Goal: Task Accomplishment & Management: Manage account settings

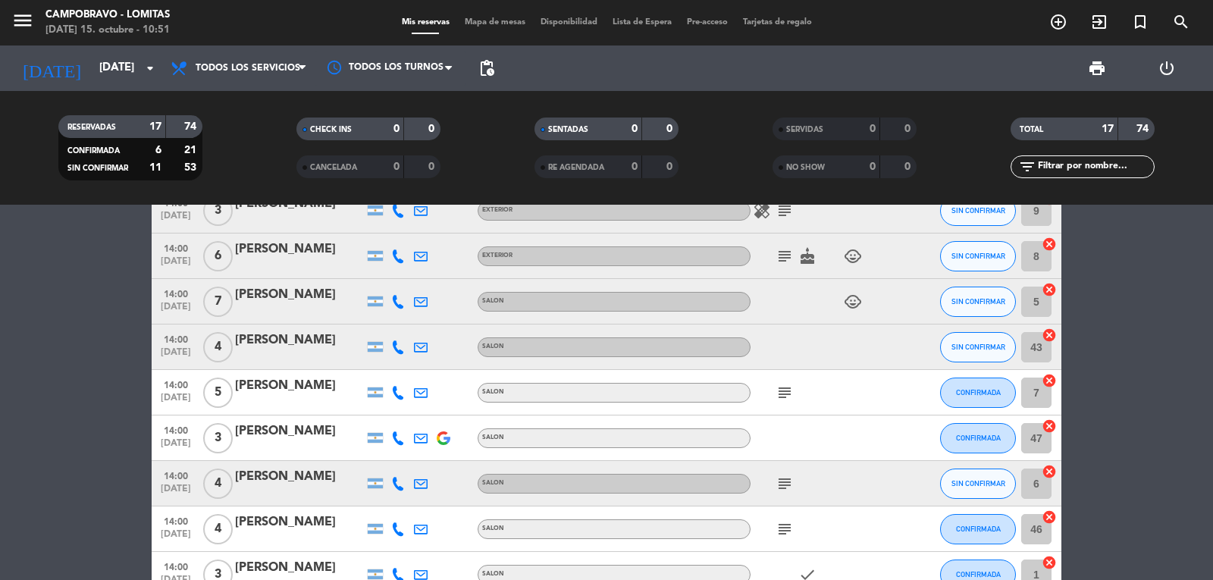
scroll to position [531, 0]
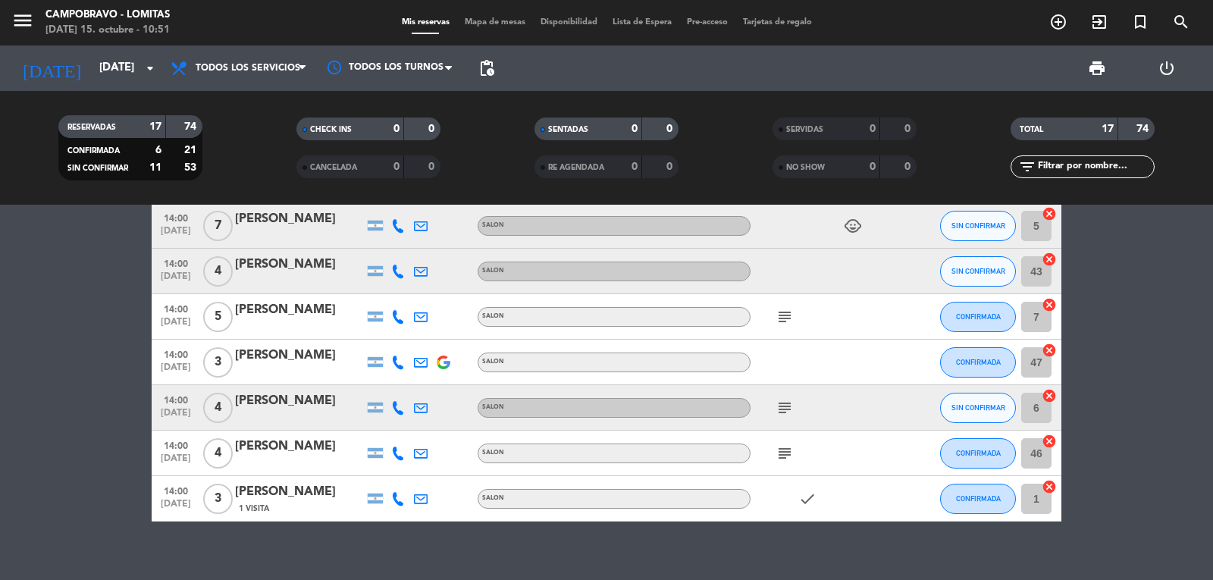
click at [758, 361] on div at bounding box center [819, 362] width 136 height 45
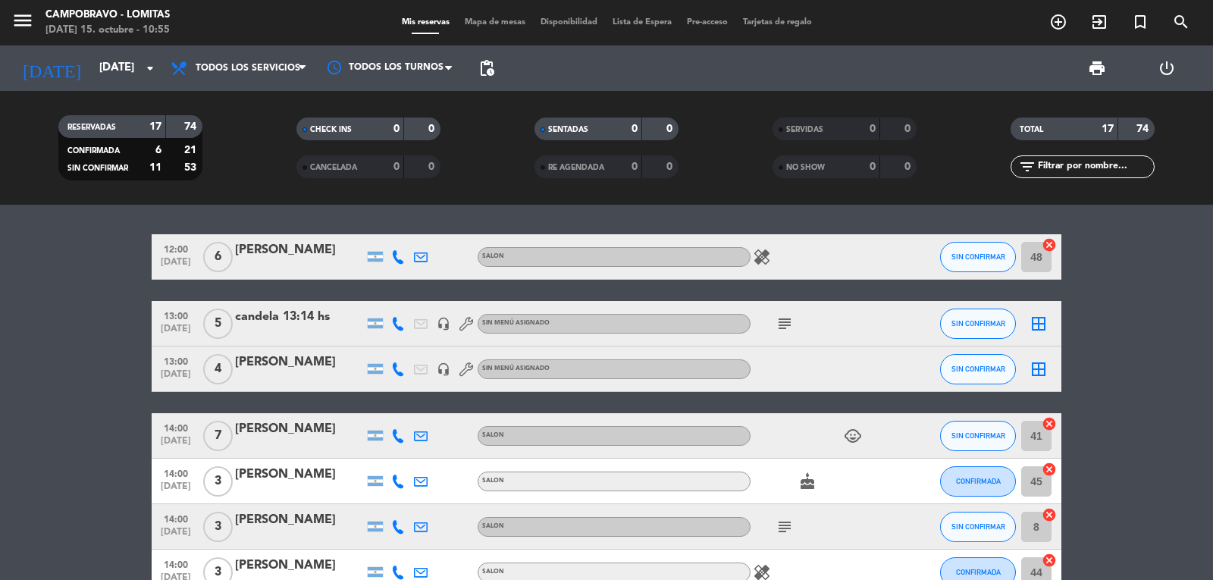
scroll to position [0, 0]
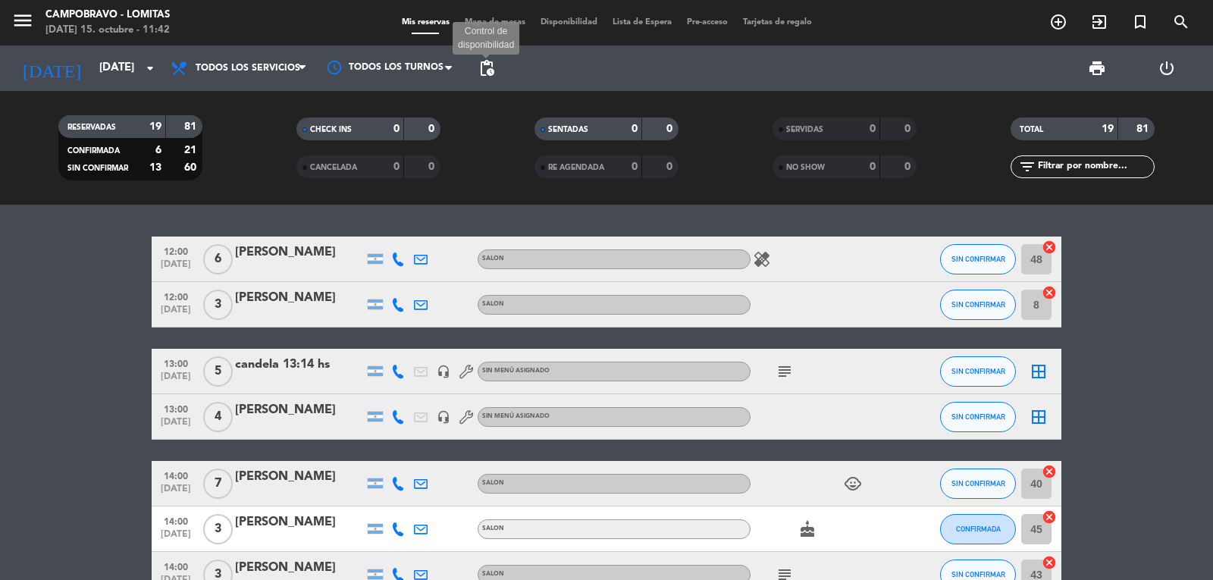
click at [484, 64] on span "pending_actions" at bounding box center [487, 68] width 18 height 18
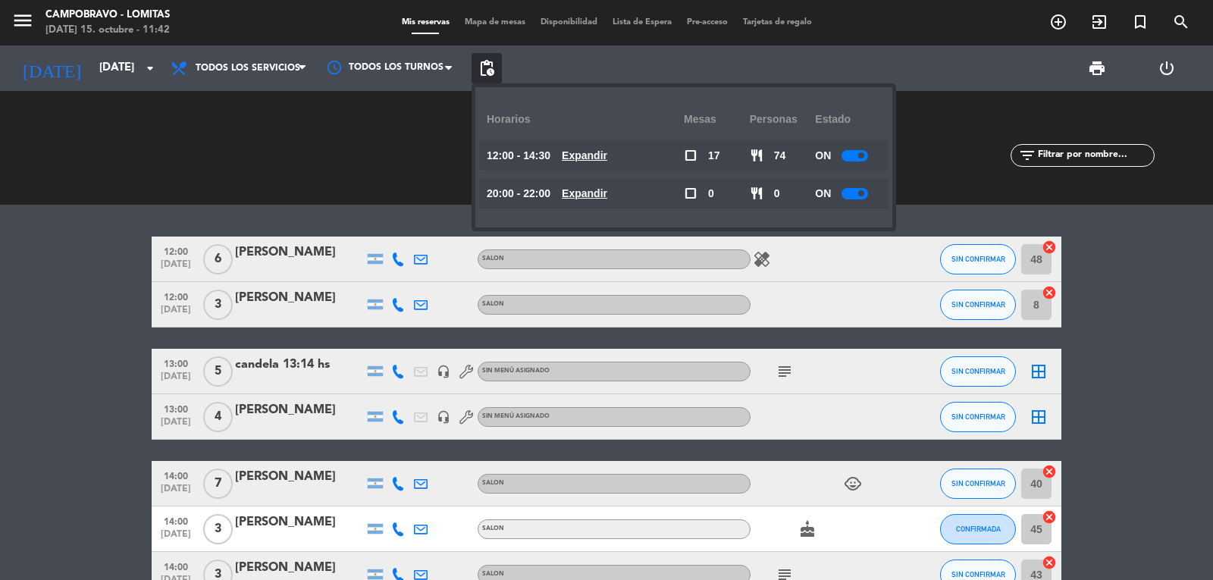
click at [606, 157] on u "Expandir" at bounding box center [584, 155] width 45 height 12
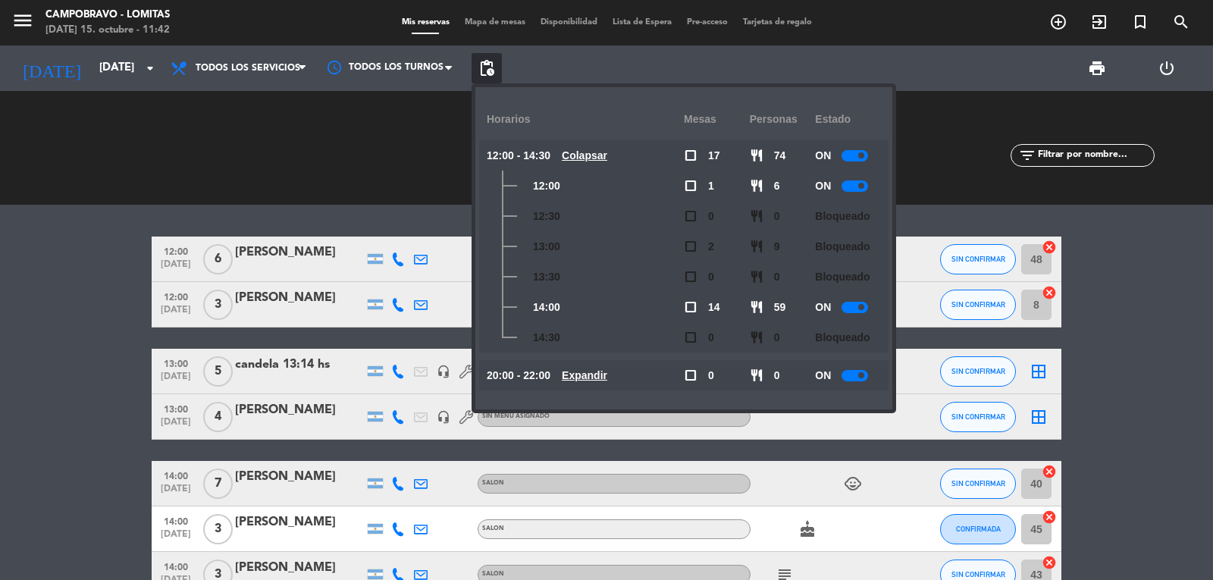
click at [863, 302] on div at bounding box center [855, 307] width 27 height 11
click at [851, 309] on div at bounding box center [860, 307] width 27 height 11
click at [848, 309] on div at bounding box center [855, 307] width 27 height 11
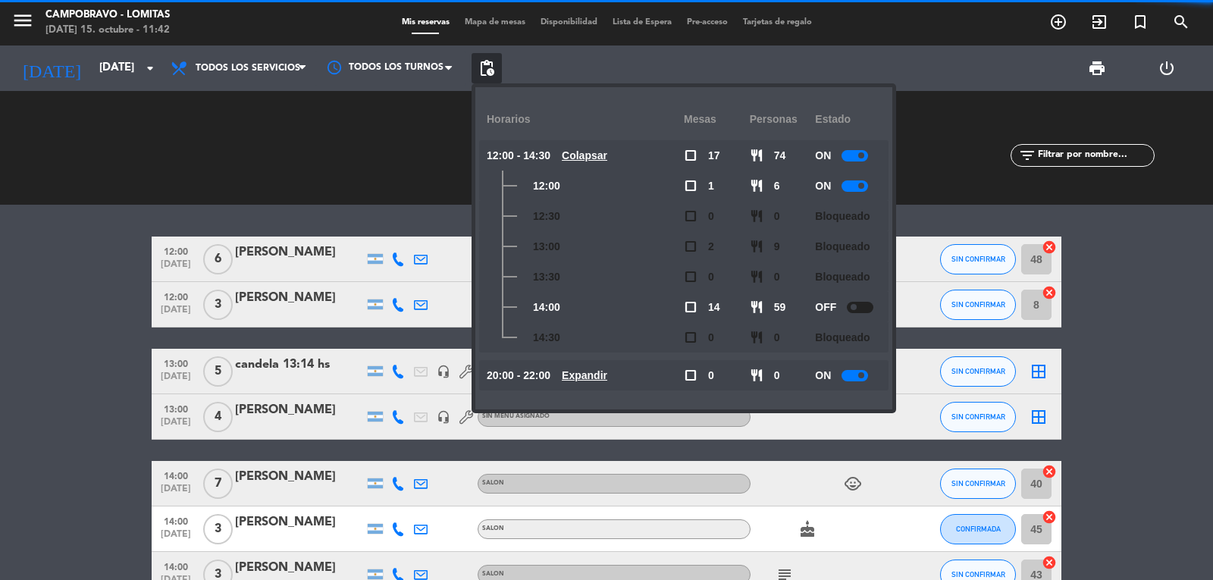
click at [850, 309] on div at bounding box center [860, 307] width 27 height 11
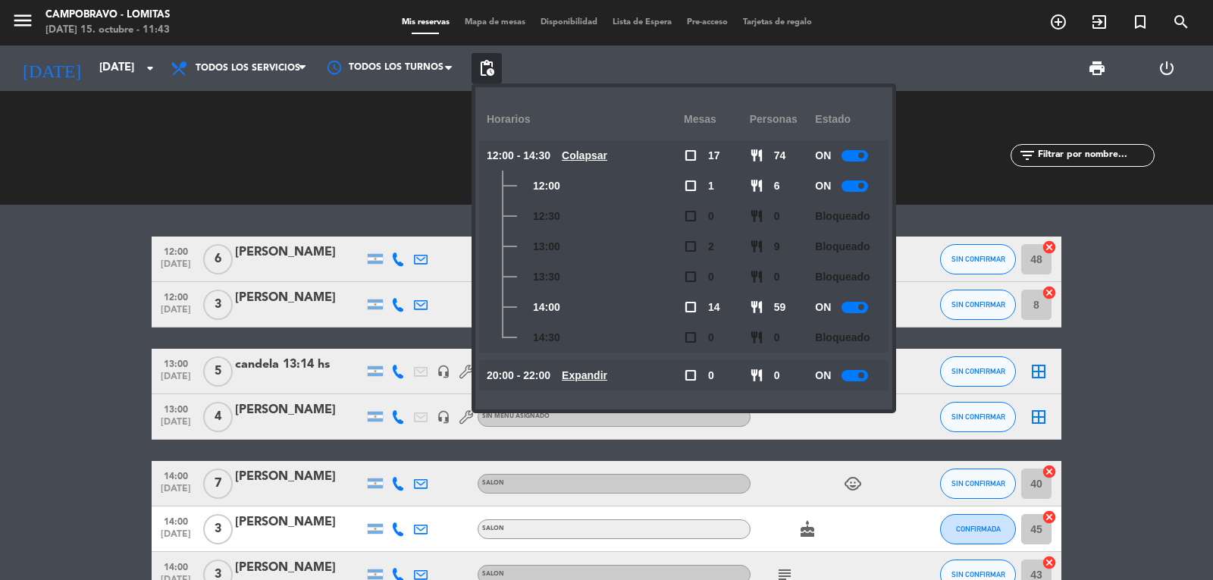
click at [851, 308] on div at bounding box center [855, 307] width 27 height 11
click at [355, 216] on div "12:00 [DATE] 6 [PERSON_NAME] SALON healing SIN CONFIRMAR 48 cancel 12:00 [DATE]…" at bounding box center [606, 392] width 1213 height 375
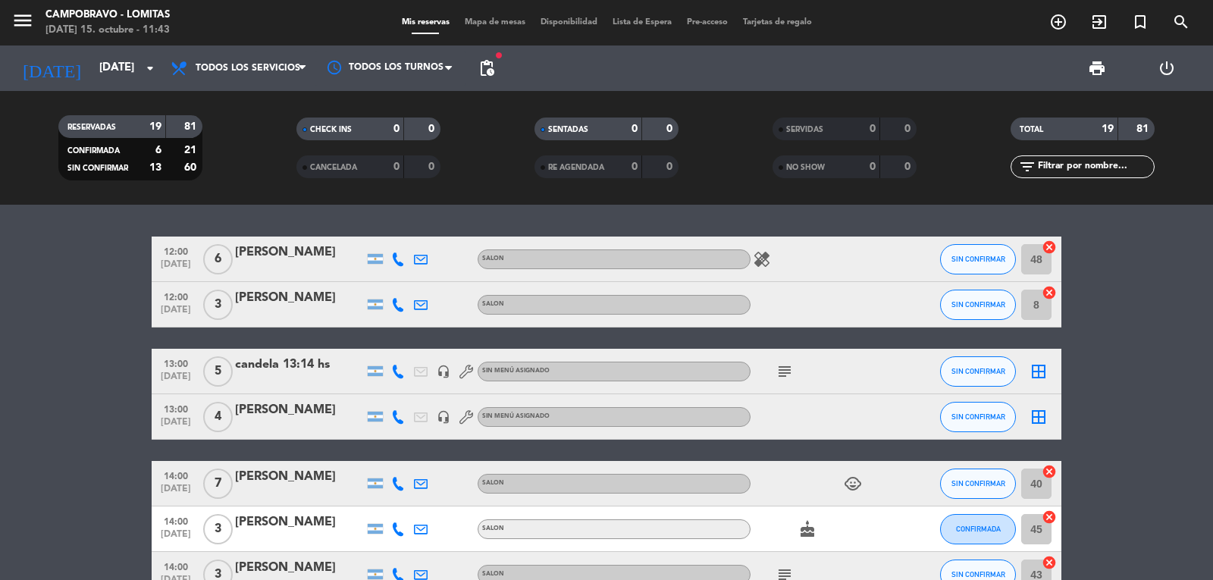
click at [499, 64] on span "pending_actions" at bounding box center [487, 68] width 30 height 30
click at [497, 48] on div "fiber_manual_record pending_actions" at bounding box center [487, 67] width 30 height 45
click at [495, 64] on span "pending_actions" at bounding box center [487, 68] width 18 height 18
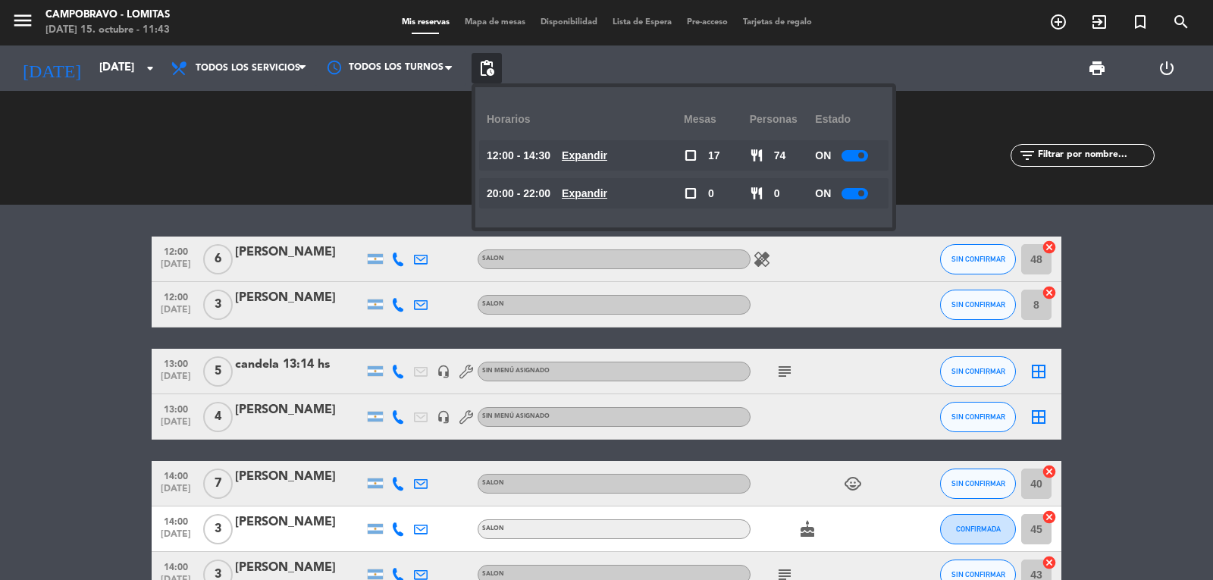
click at [607, 152] on u "Expandir" at bounding box center [584, 155] width 45 height 12
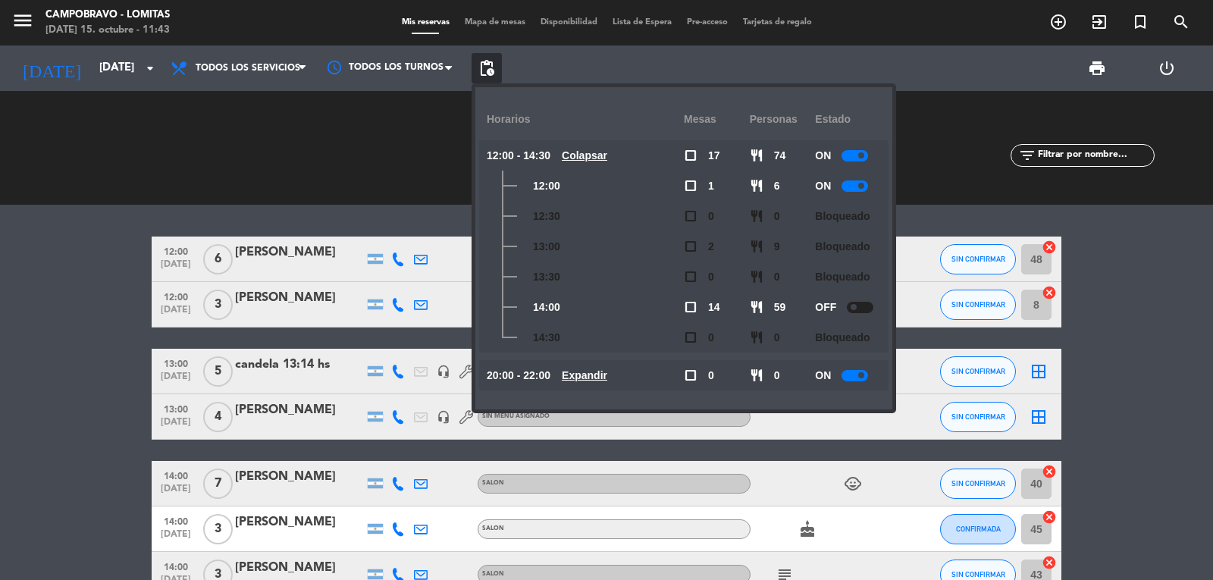
click at [862, 309] on div at bounding box center [860, 307] width 27 height 11
click at [694, 306] on span "check_box_outline_blank" at bounding box center [691, 307] width 14 height 14
click at [683, 308] on div "14:00" at bounding box center [585, 307] width 197 height 30
click at [689, 312] on span "check_box_outline_blank" at bounding box center [691, 307] width 14 height 14
click at [854, 308] on div at bounding box center [855, 307] width 27 height 11
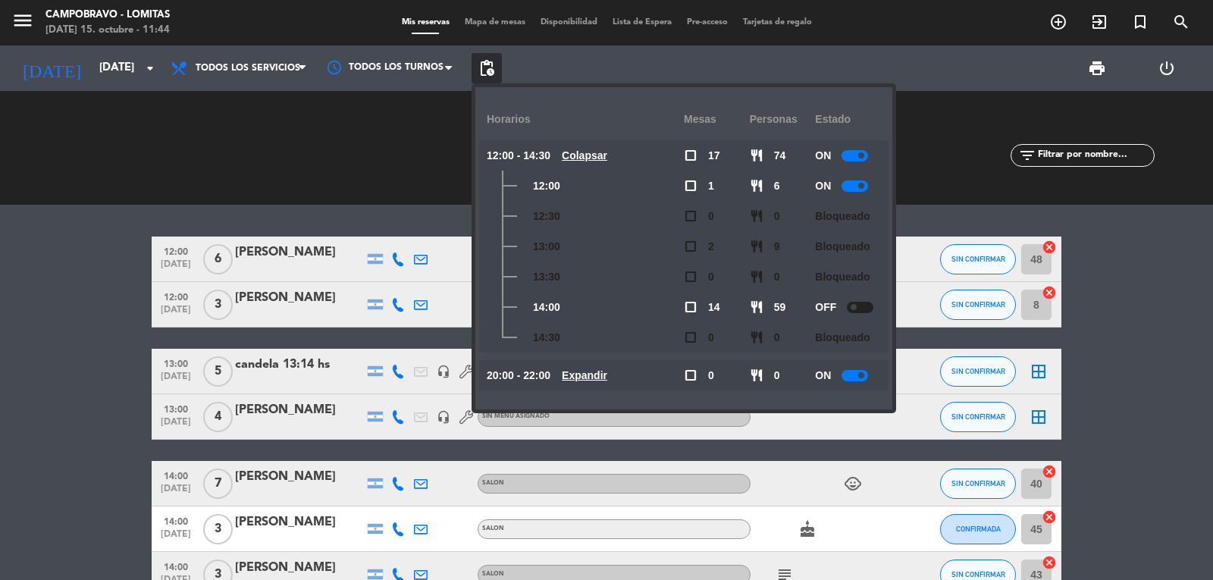
click at [854, 308] on span at bounding box center [854, 307] width 6 height 6
click at [853, 305] on div at bounding box center [855, 307] width 27 height 11
click at [906, 183] on div "SERVIDAS 0 0 NO SHOW 0 0" at bounding box center [845, 147] width 238 height 83
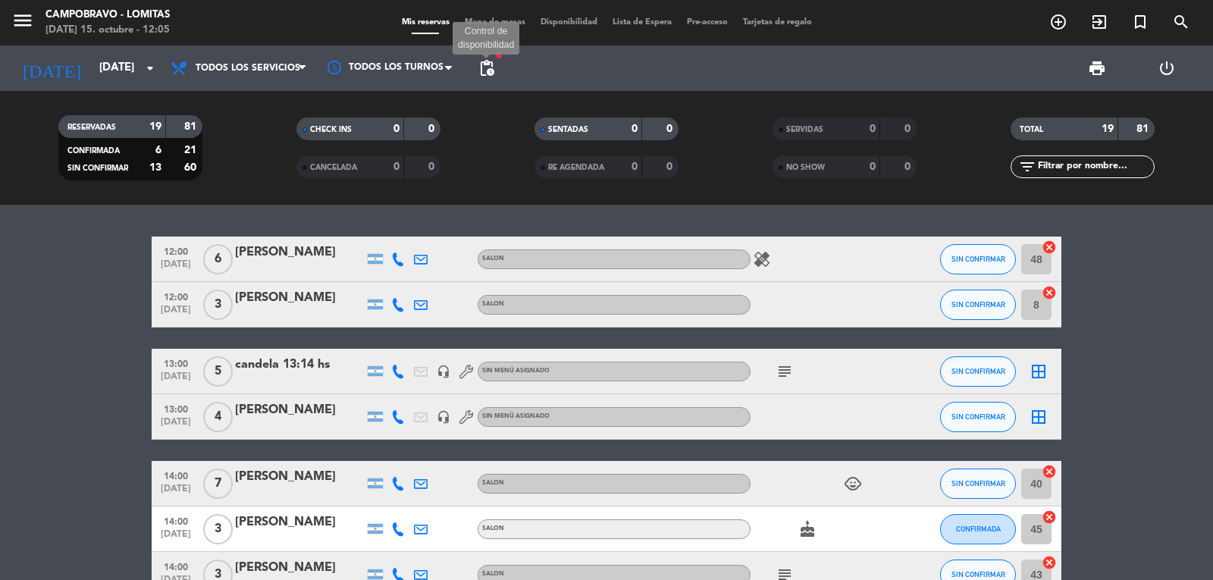
click at [482, 70] on span "pending_actions" at bounding box center [487, 68] width 18 height 18
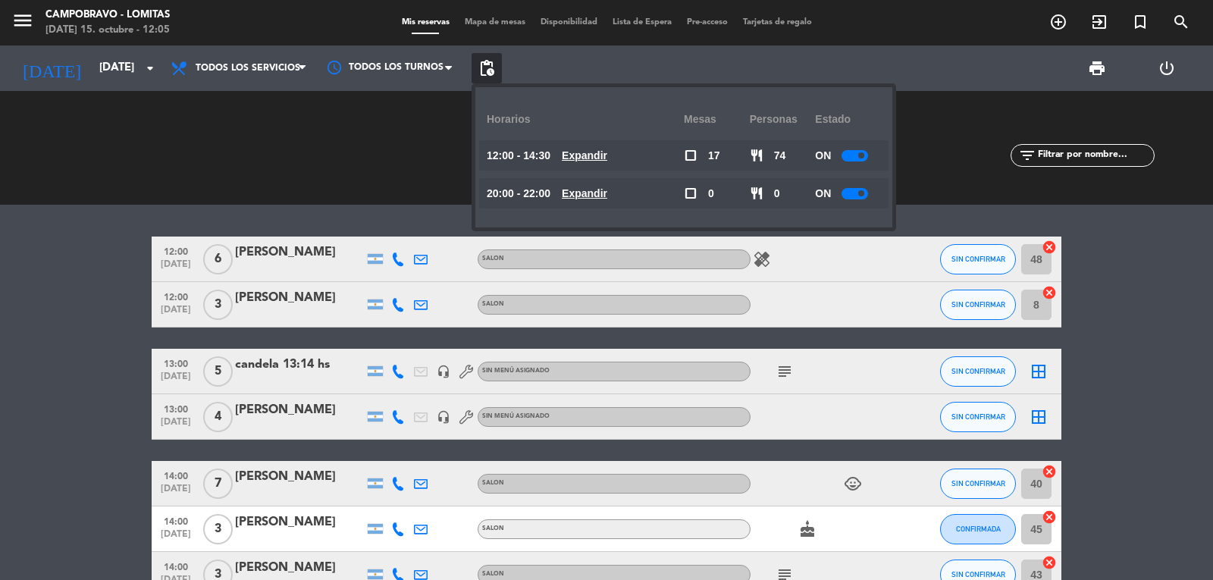
click at [607, 156] on u "Expandir" at bounding box center [584, 155] width 45 height 12
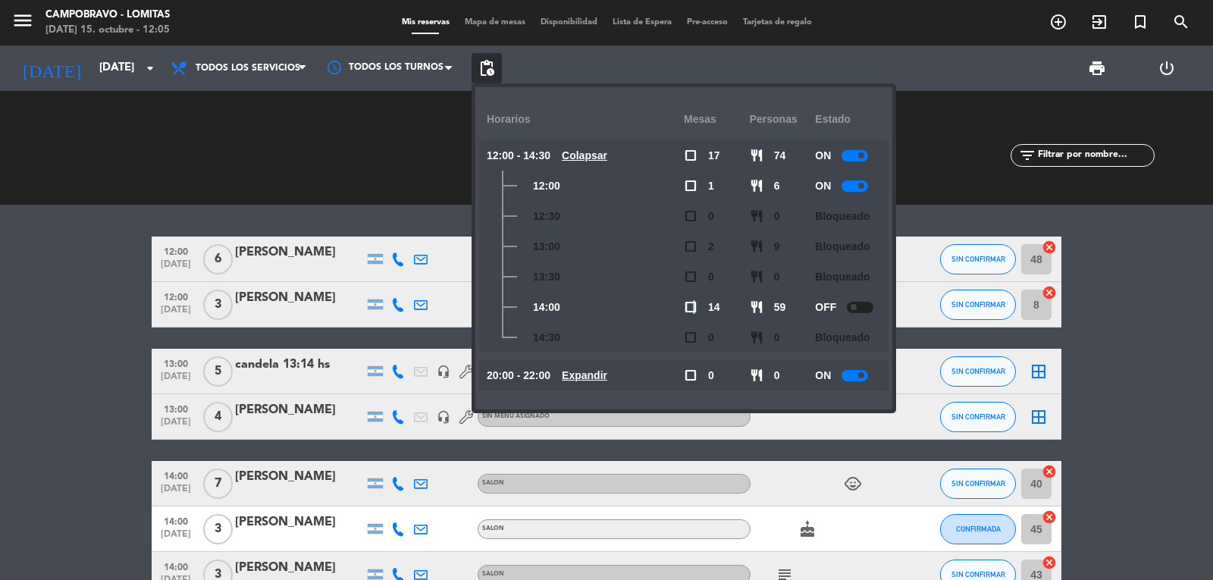
drag, startPoint x: 693, startPoint y: 312, endPoint x: 685, endPoint y: 309, distance: 8.2
click at [691, 310] on span "check_box_outline_blank" at bounding box center [691, 307] width 14 height 14
click at [685, 308] on span "check_box_outline_blank" at bounding box center [691, 307] width 14 height 14
click at [750, 301] on span "restaurant" at bounding box center [757, 307] width 14 height 14
click at [1054, 218] on div "12:00 [DATE] 6 [PERSON_NAME] SALON healing SIN CONFIRMAR 48 cancel 12:00 [DATE]…" at bounding box center [606, 392] width 1213 height 375
